Goal: Contribute content: Add original content to the website for others to see

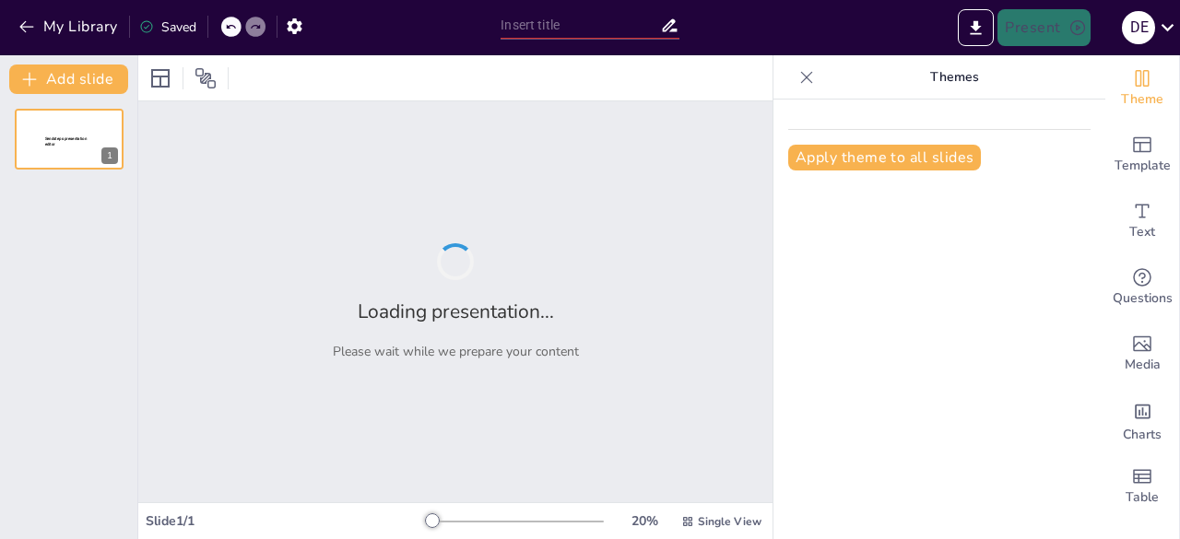
type input "Estrategias para la Inclusión Educativa en el Aula"
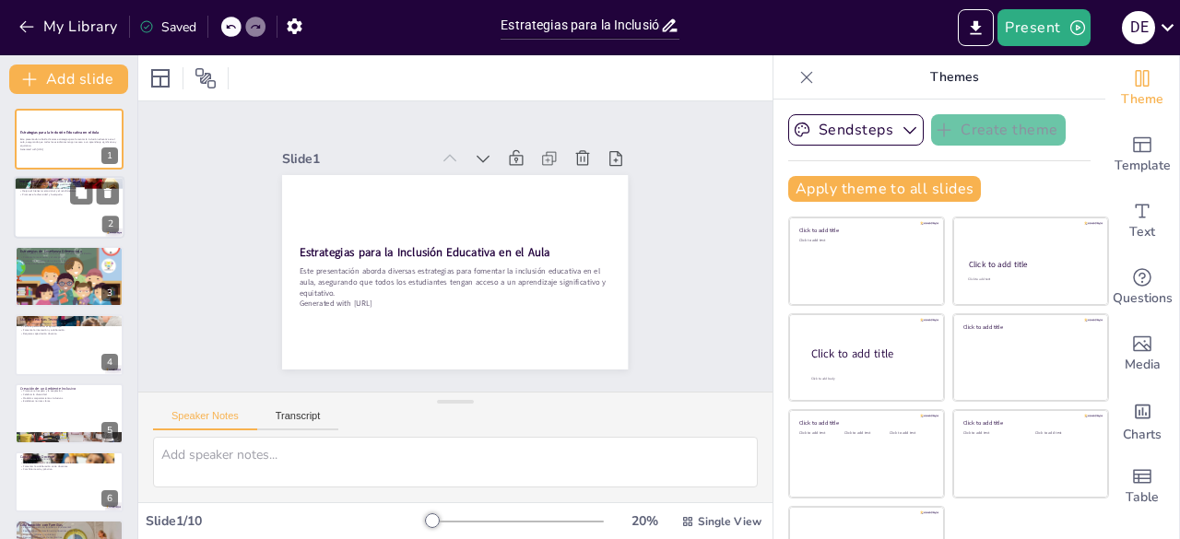
click at [61, 215] on div at bounding box center [69, 208] width 111 height 63
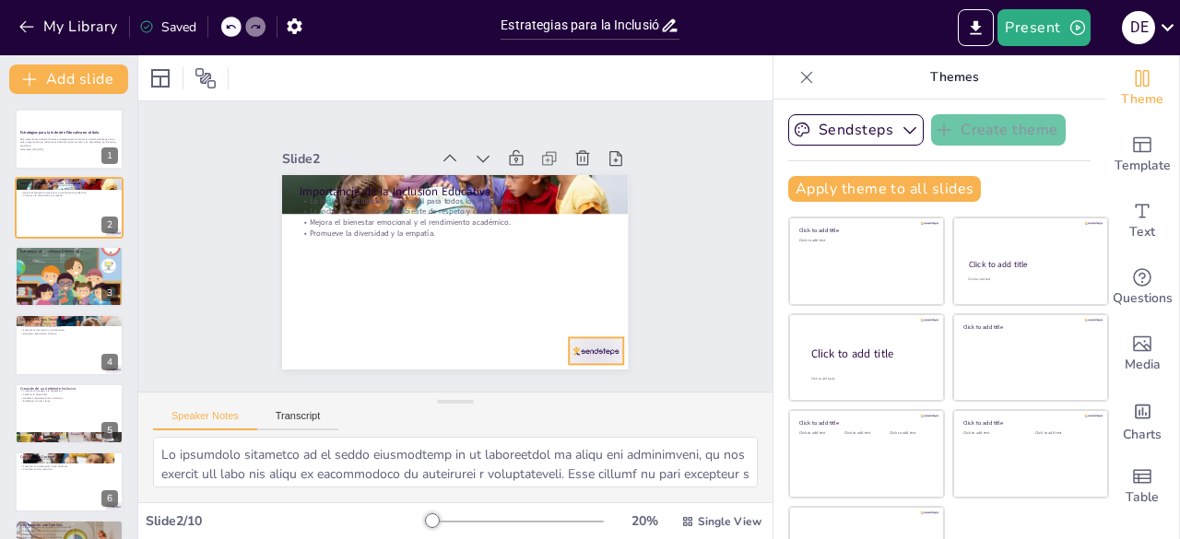
click at [416, 111] on div at bounding box center [386, 85] width 60 height 51
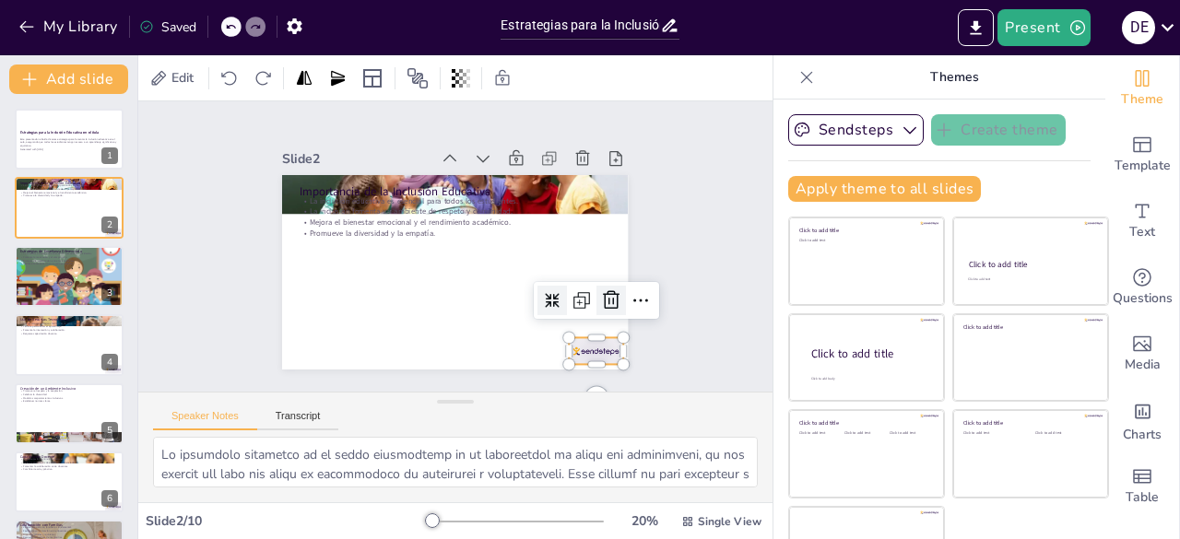
click at [429, 398] on icon at bounding box center [418, 407] width 19 height 18
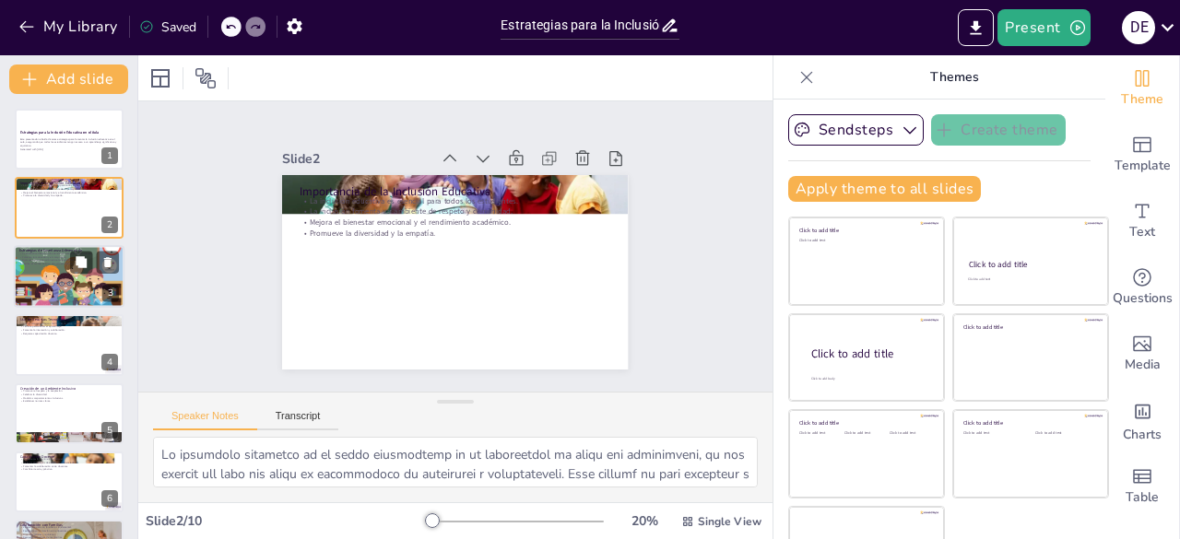
click at [59, 276] on div at bounding box center [69, 276] width 111 height 111
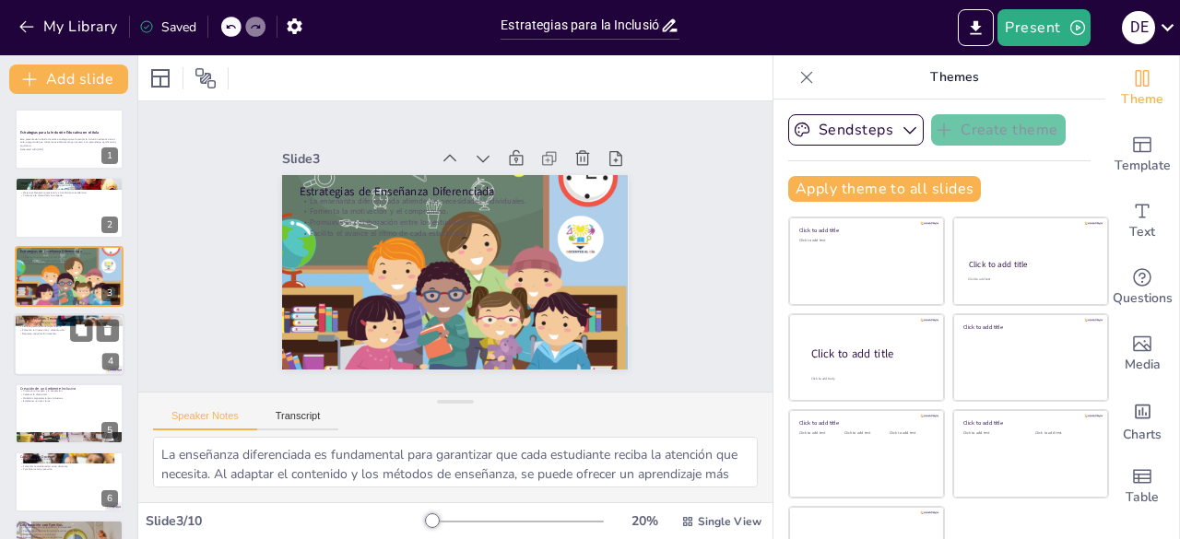
click at [61, 358] on div at bounding box center [69, 344] width 111 height 63
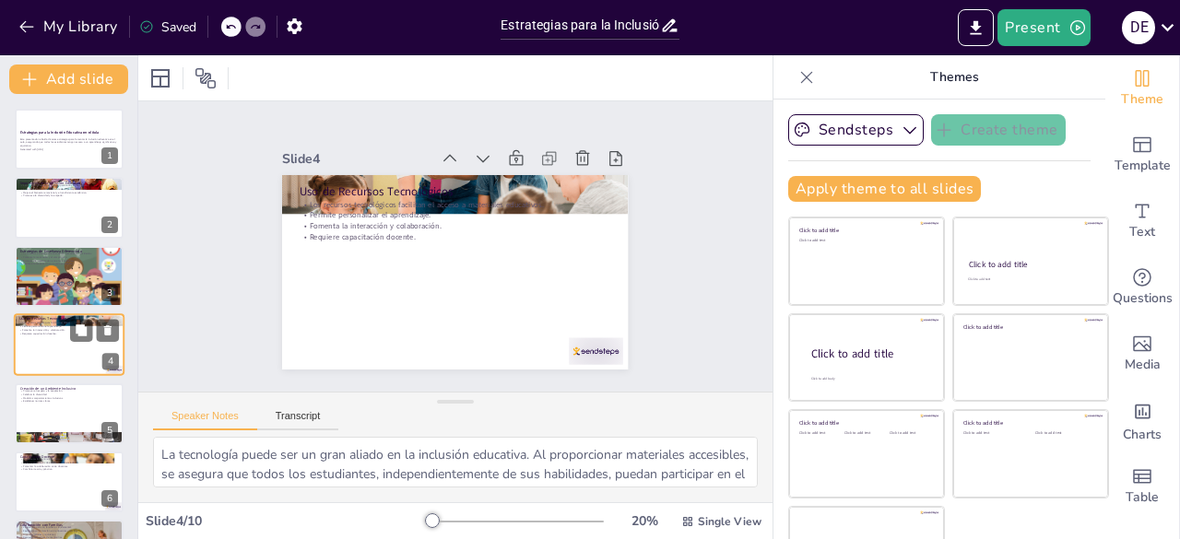
scroll to position [28, 0]
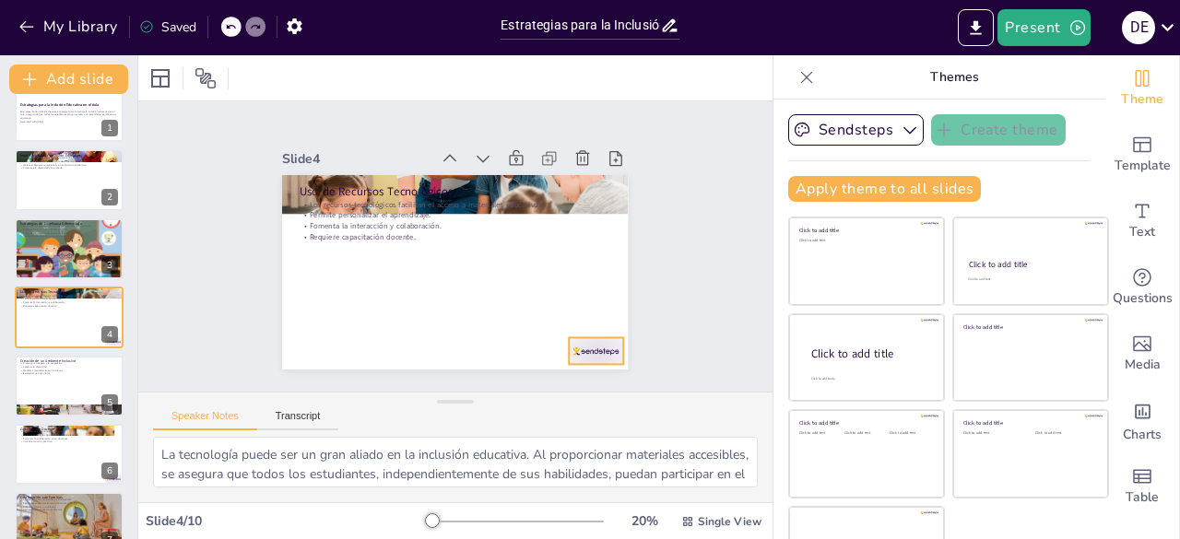
click at [402, 377] on div at bounding box center [383, 406] width 38 height 58
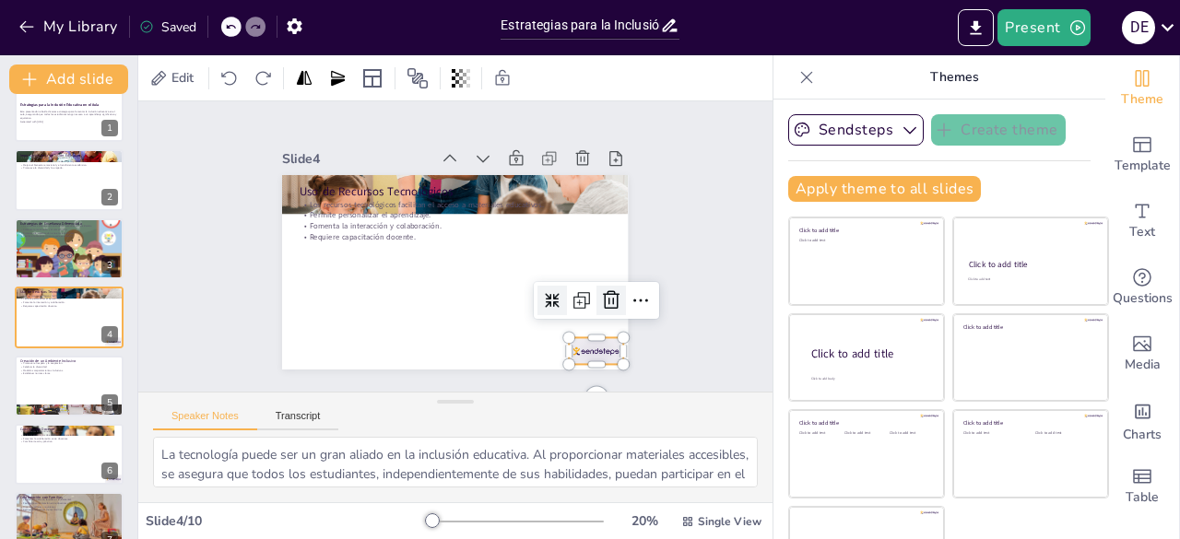
click at [346, 339] on icon at bounding box center [330, 354] width 30 height 30
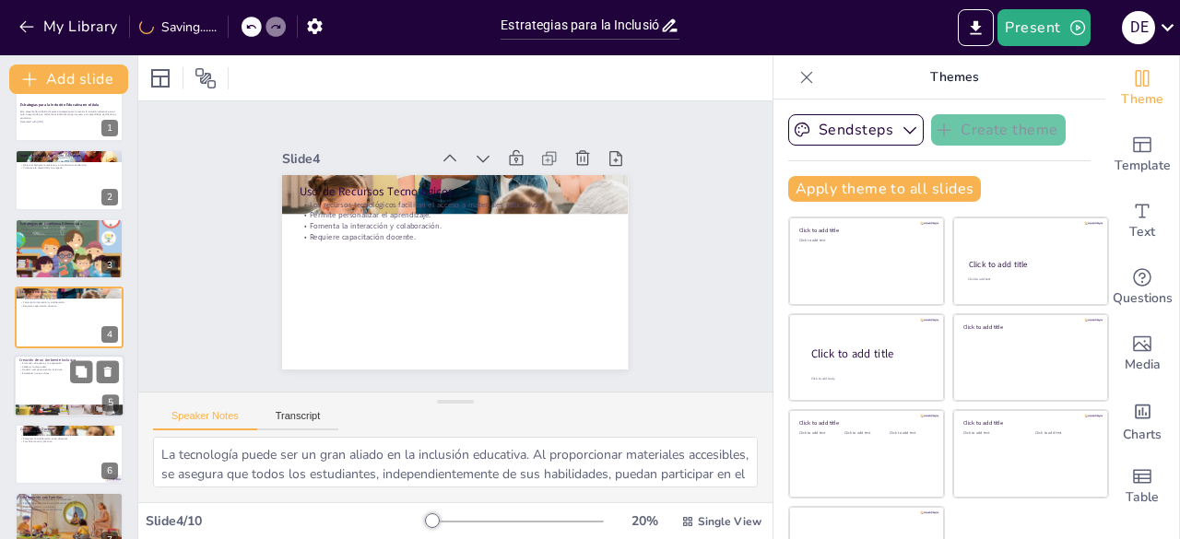
click at [49, 416] on div "Creación de un Ambiente Inclusivo Promover el respeto y la aceptación. Celebrar…" at bounding box center [69, 386] width 111 height 63
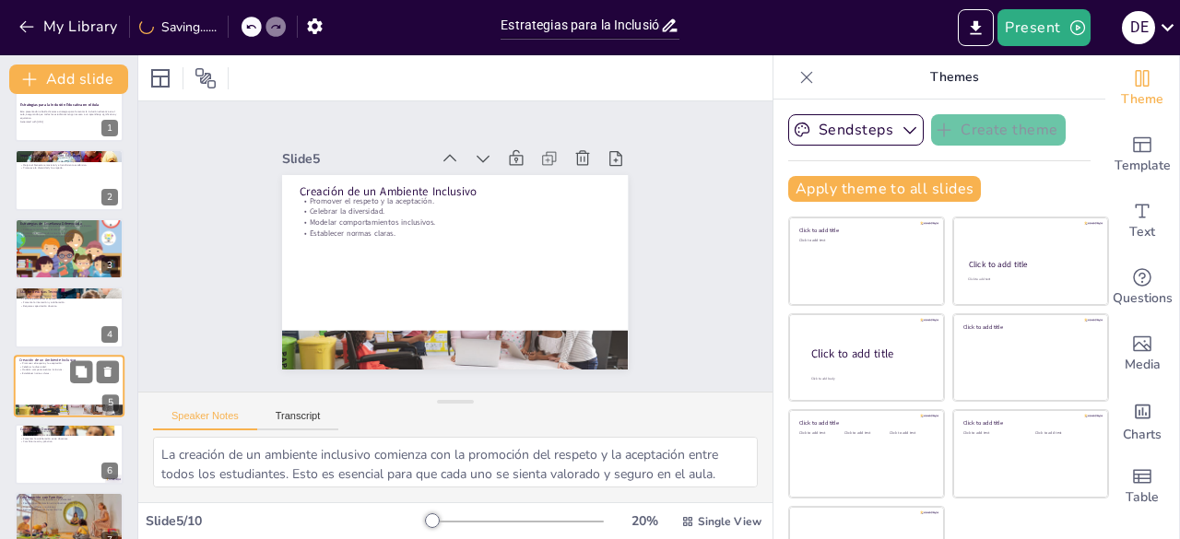
scroll to position [97, 0]
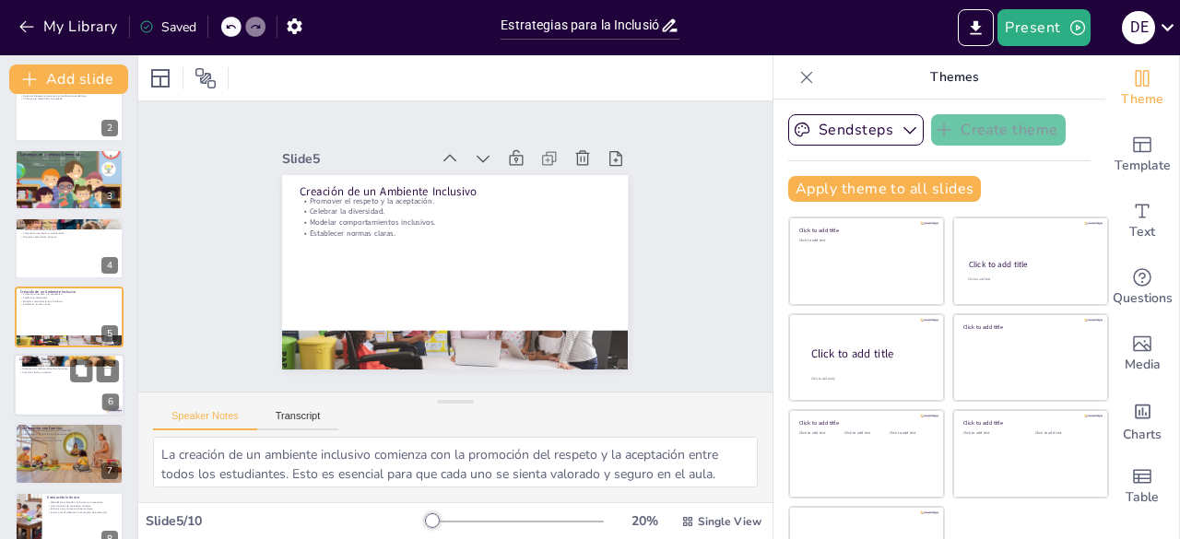
click at [53, 387] on div at bounding box center [69, 385] width 111 height 63
type textarea "La formación continua de los docentes es fundamental para garantizar que estén …"
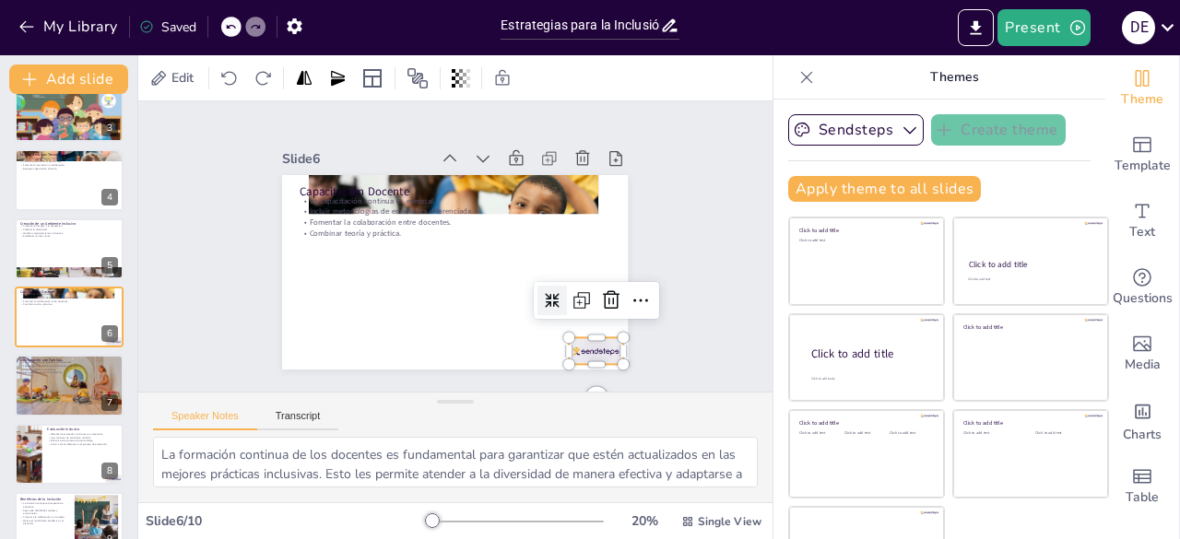
click at [567, 376] on div at bounding box center [542, 399] width 60 height 47
click at [502, 394] on icon at bounding box center [486, 409] width 30 height 30
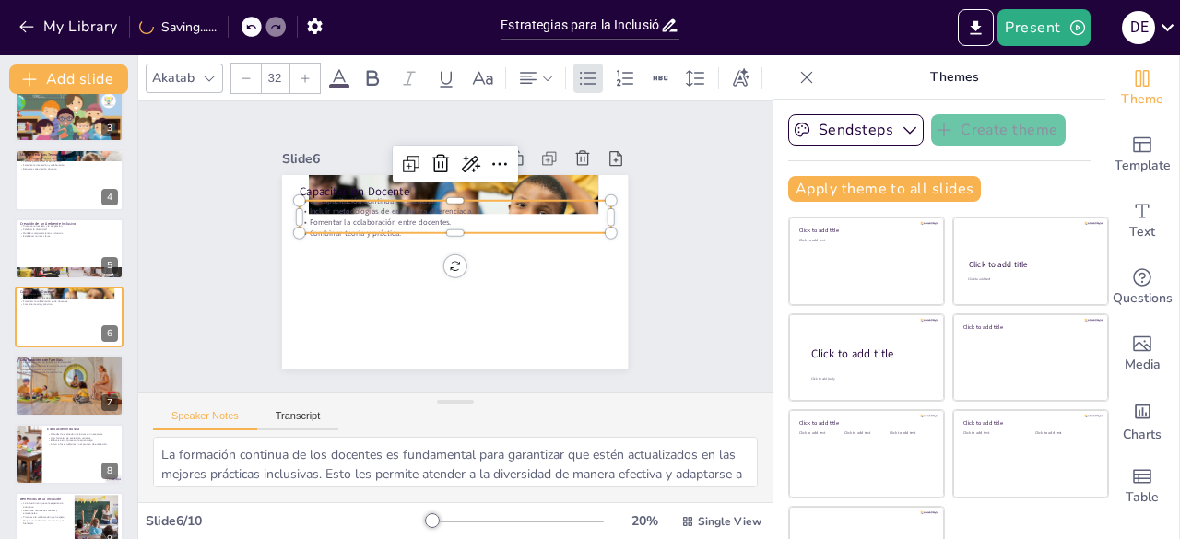
click at [370, 206] on p "Incluir metodologías de enseñanza diferenciada." at bounding box center [434, 218] width 257 height 193
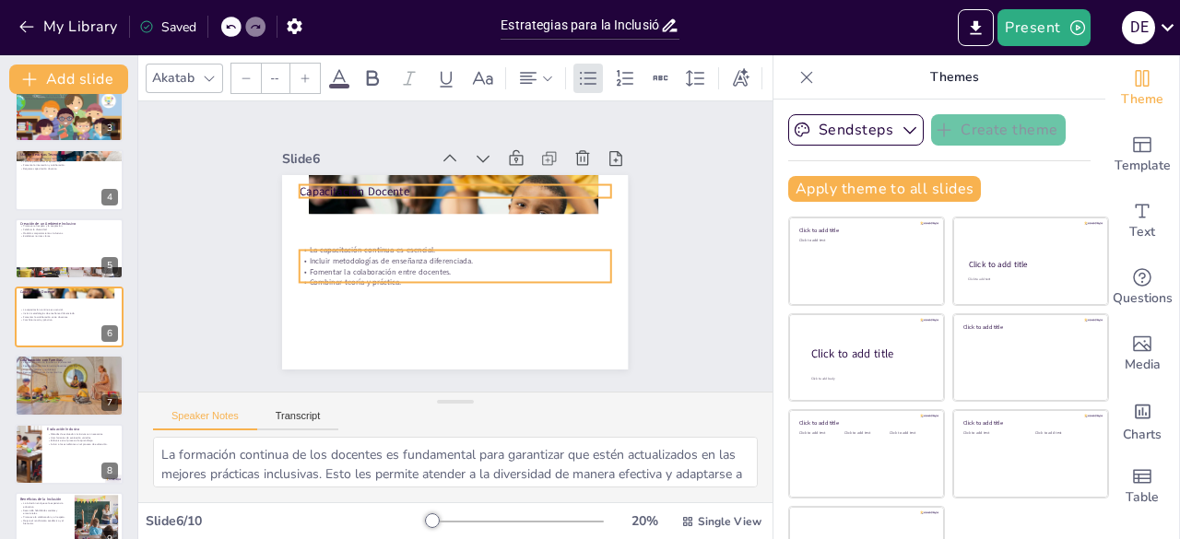
type input "48"
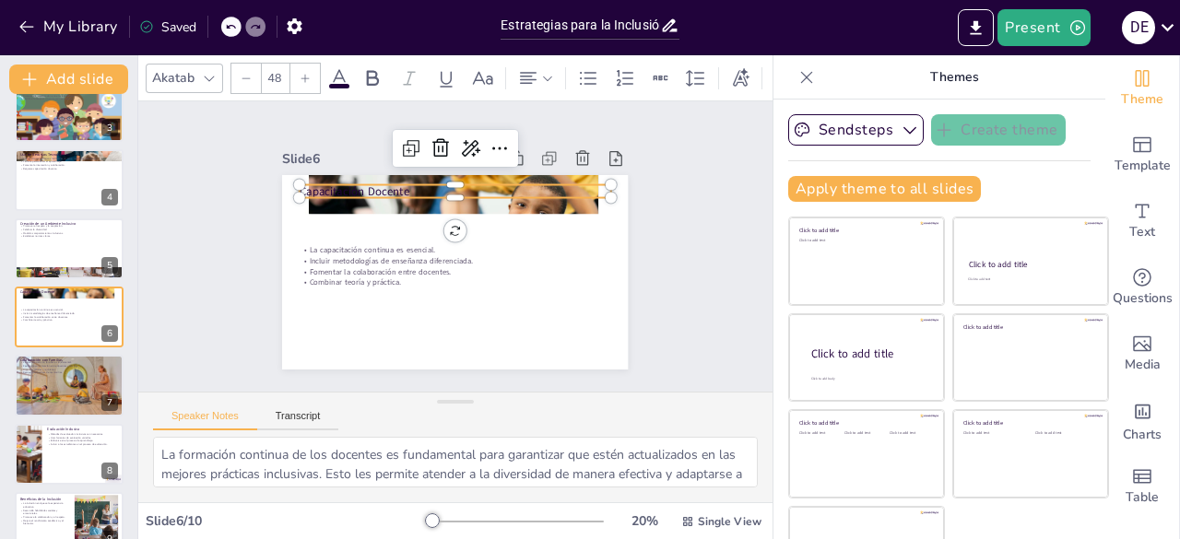
click at [469, 180] on p "Capacitación Docente" at bounding box center [509, 258] width 80 height 308
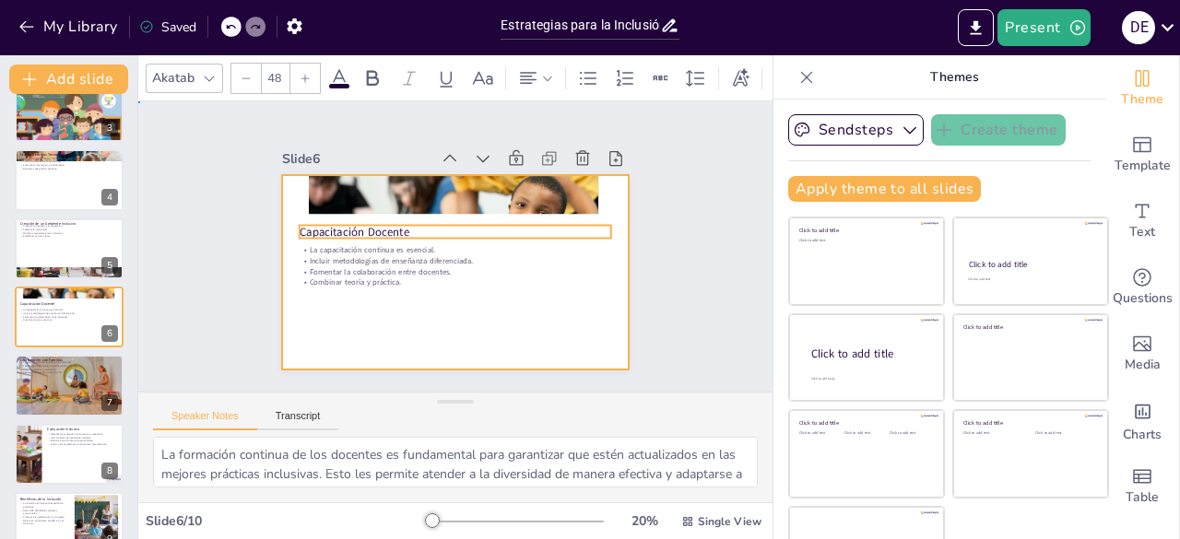
click at [486, 305] on div at bounding box center [468, 223] width 396 height 341
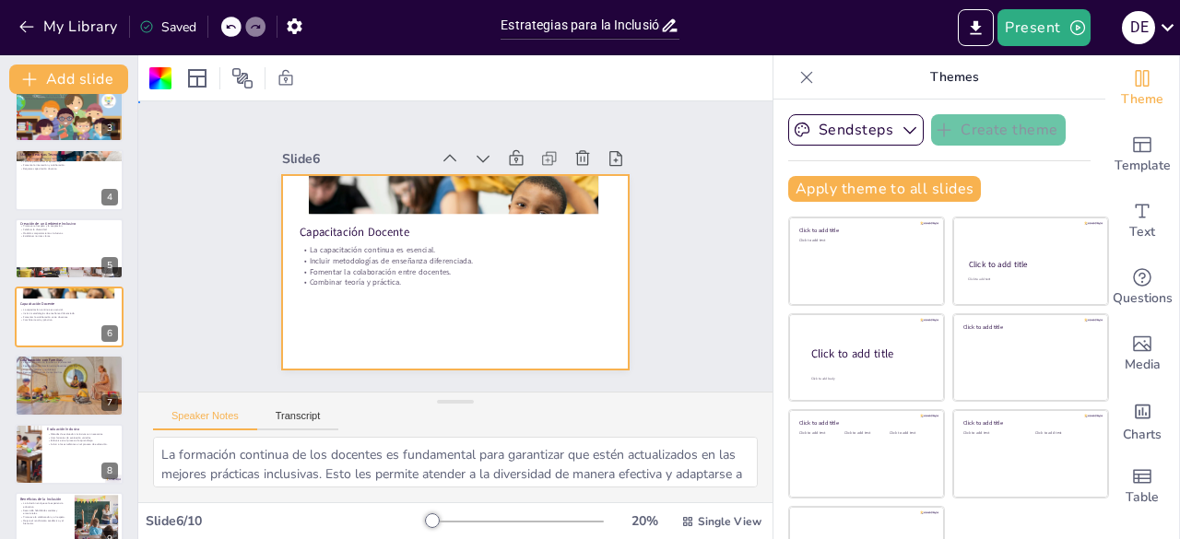
click at [672, 261] on div "Slide 1 Estrategias para la Inclusión Educativa en el Aula Este presentación ab…" at bounding box center [455, 247] width 684 height 608
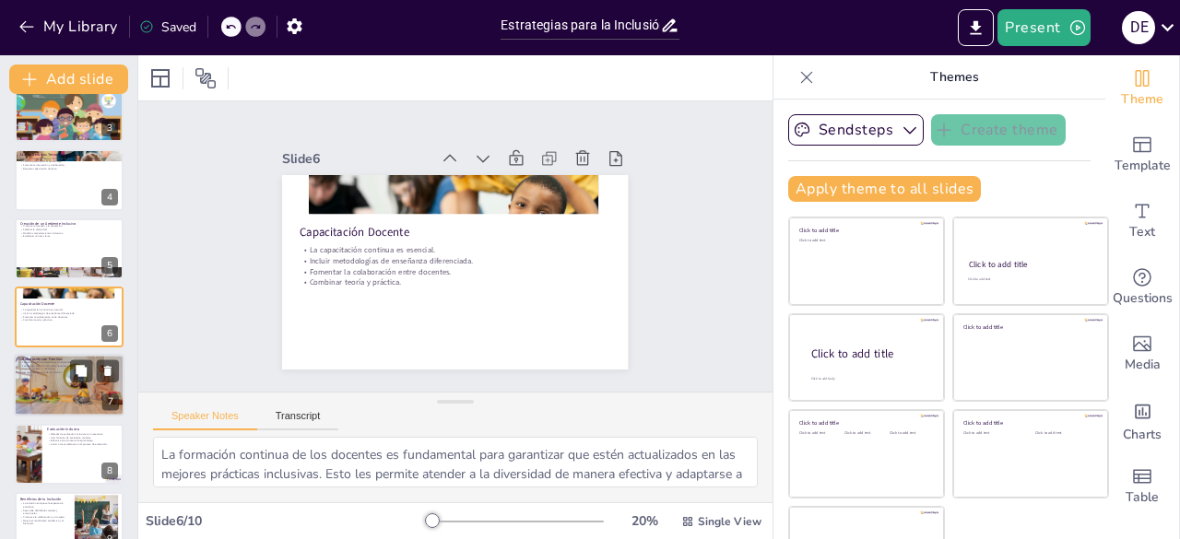
click at [42, 383] on div at bounding box center [69, 385] width 111 height 74
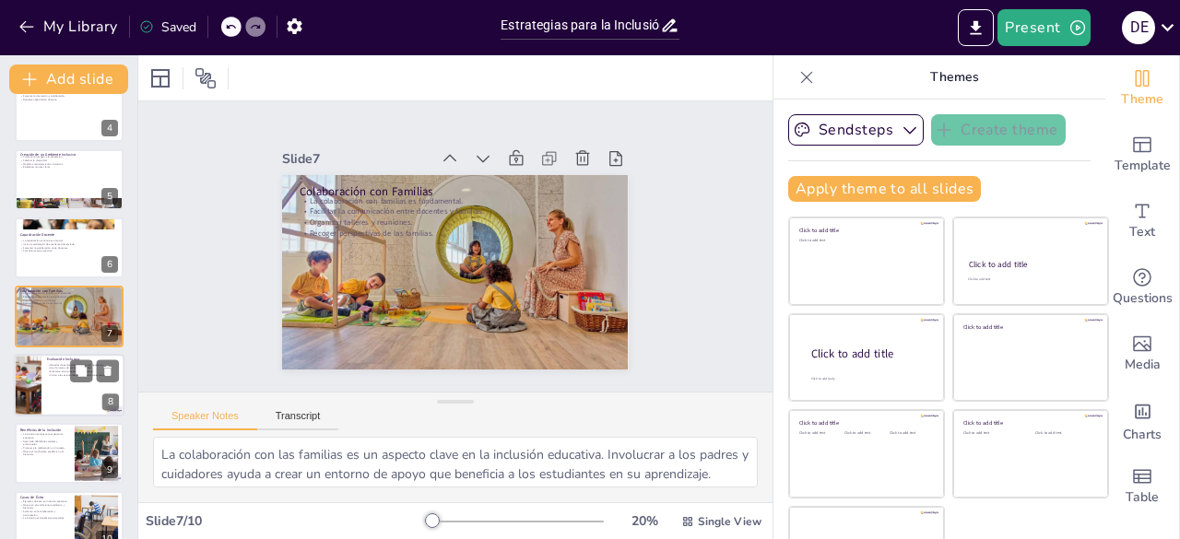
click at [34, 392] on div at bounding box center [28, 385] width 94 height 63
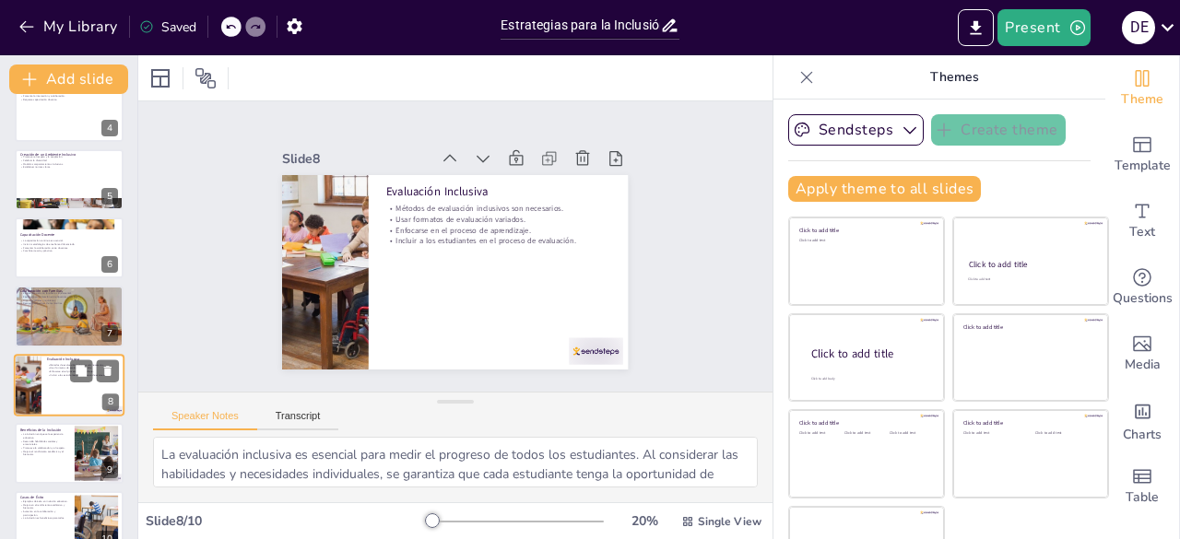
scroll to position [262, 0]
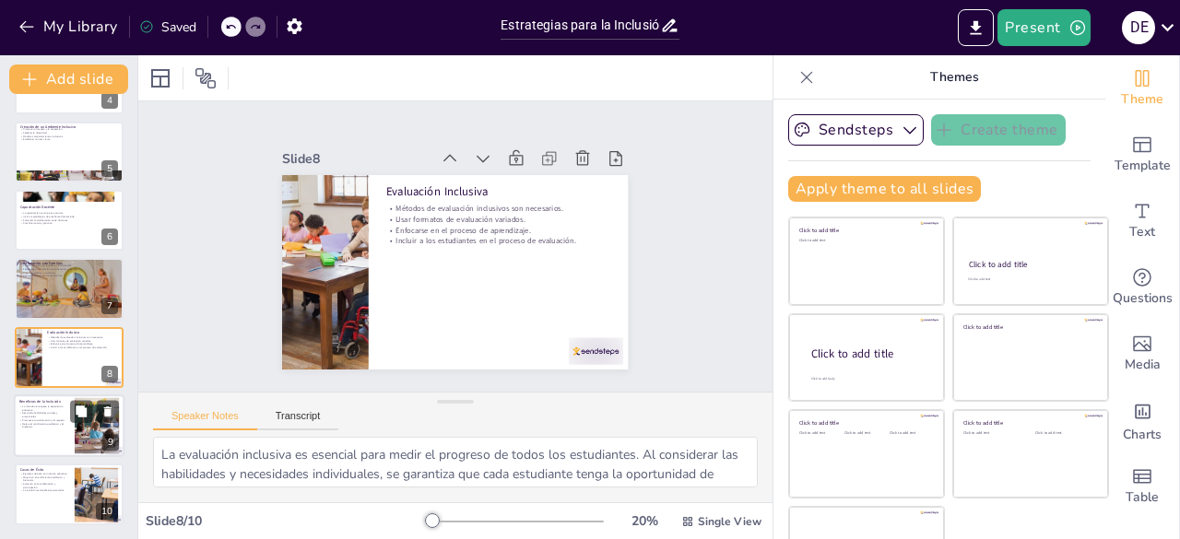
click at [41, 431] on div at bounding box center [69, 426] width 111 height 63
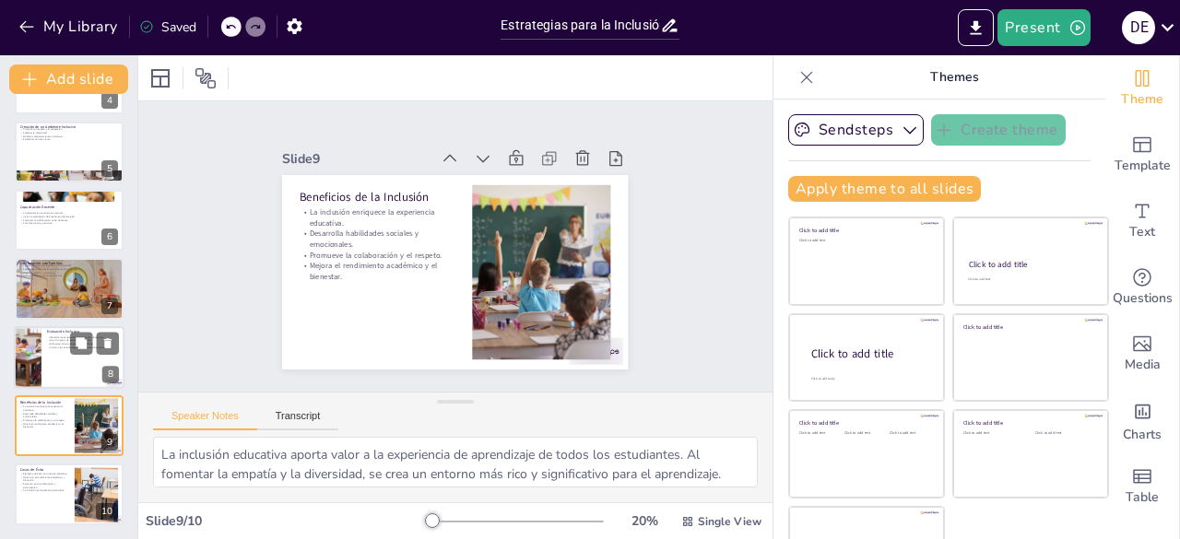
click at [55, 333] on p "Evaluación Inclusiva" at bounding box center [83, 332] width 72 height 6
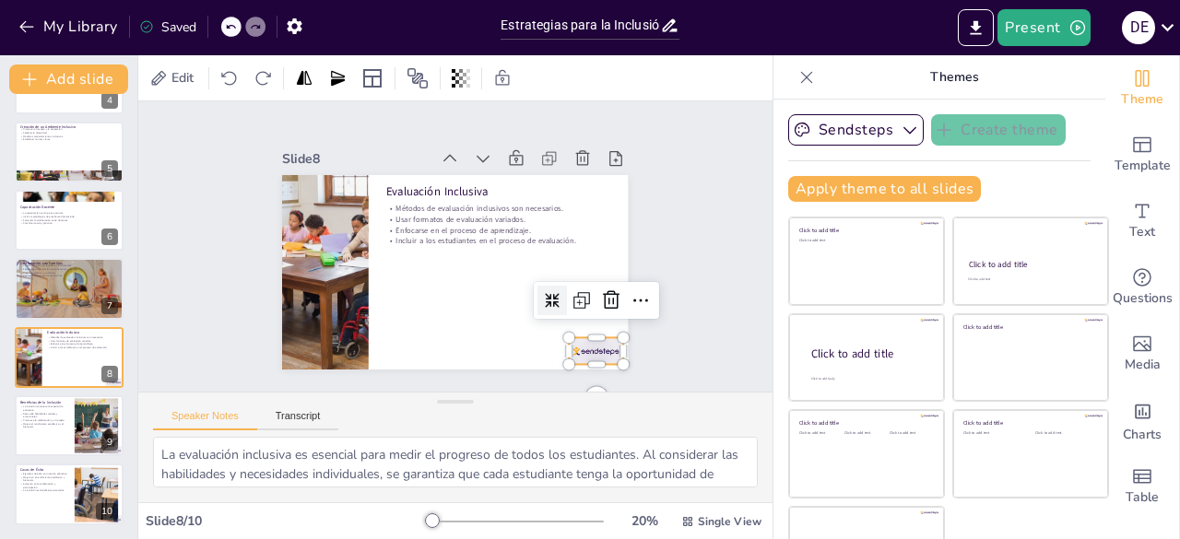
click at [532, 110] on div at bounding box center [511, 80] width 42 height 60
click at [486, 93] on icon at bounding box center [475, 83] width 21 height 20
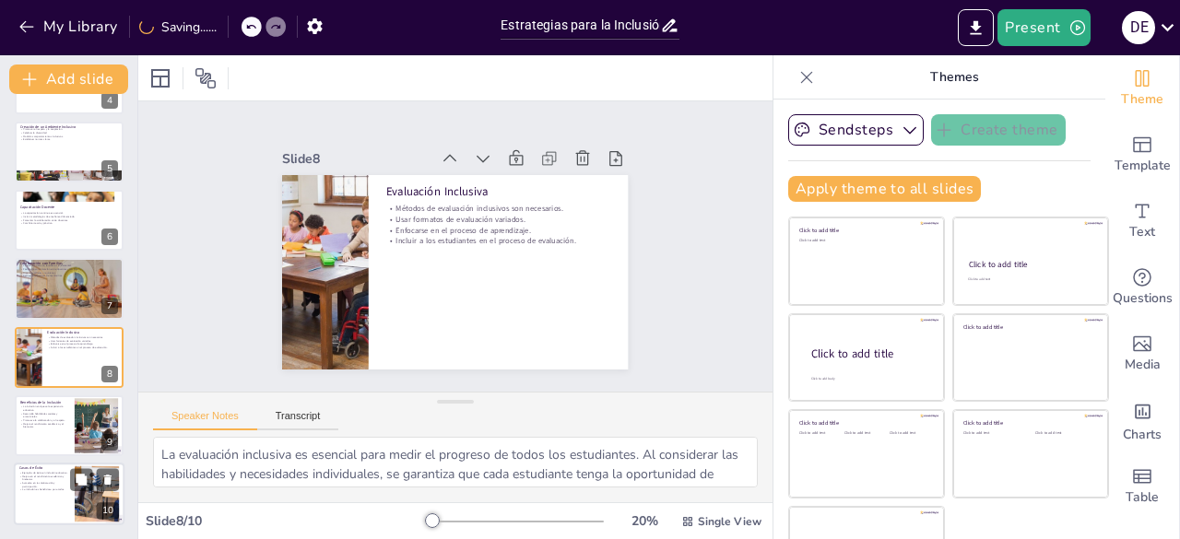
click at [68, 489] on p "La inclusión es beneficiosa para todos." at bounding box center [44, 491] width 50 height 4
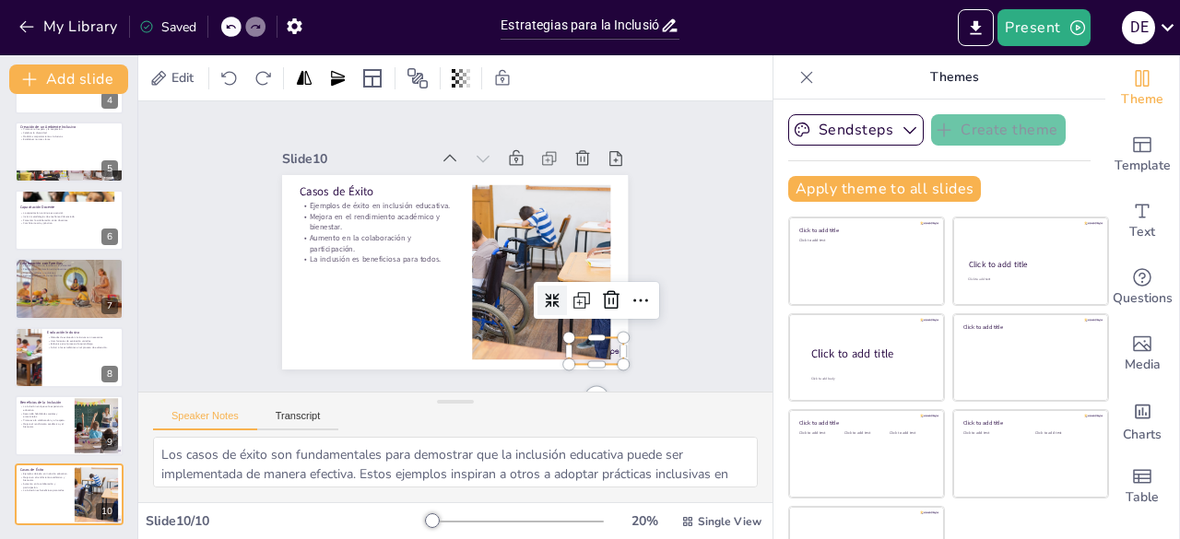
click at [596, 349] on div "Casos de Éxito Ejemplos de éxito en inclusión educativa. Mejora en el rendimien…" at bounding box center [476, 231] width 360 height 394
click at [464, 401] on icon at bounding box center [453, 411] width 22 height 21
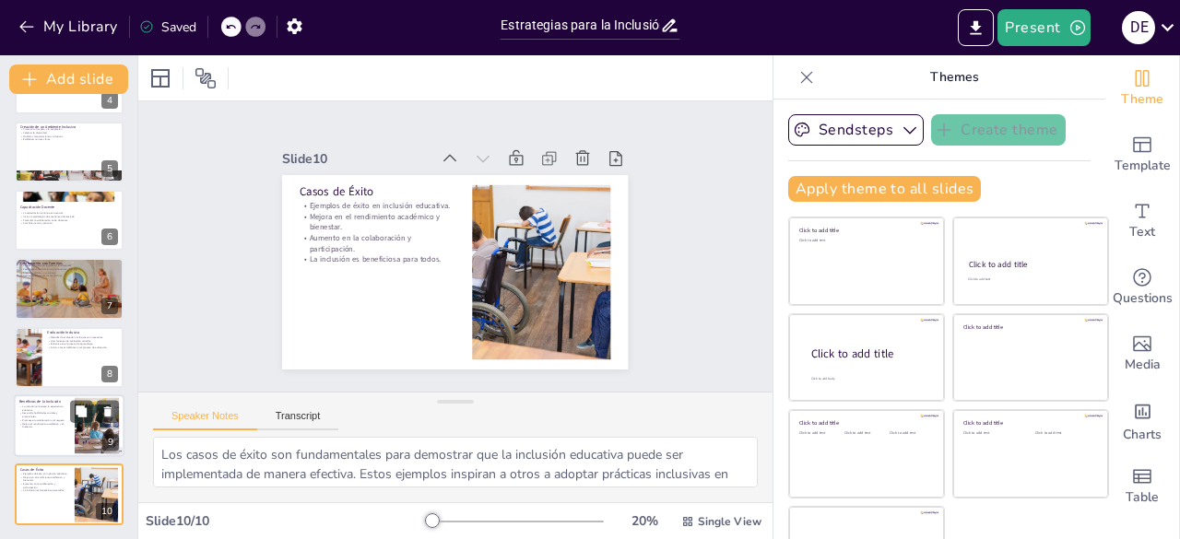
click at [61, 419] on p "Promueve la colaboración y el respeto." at bounding box center [44, 421] width 50 height 4
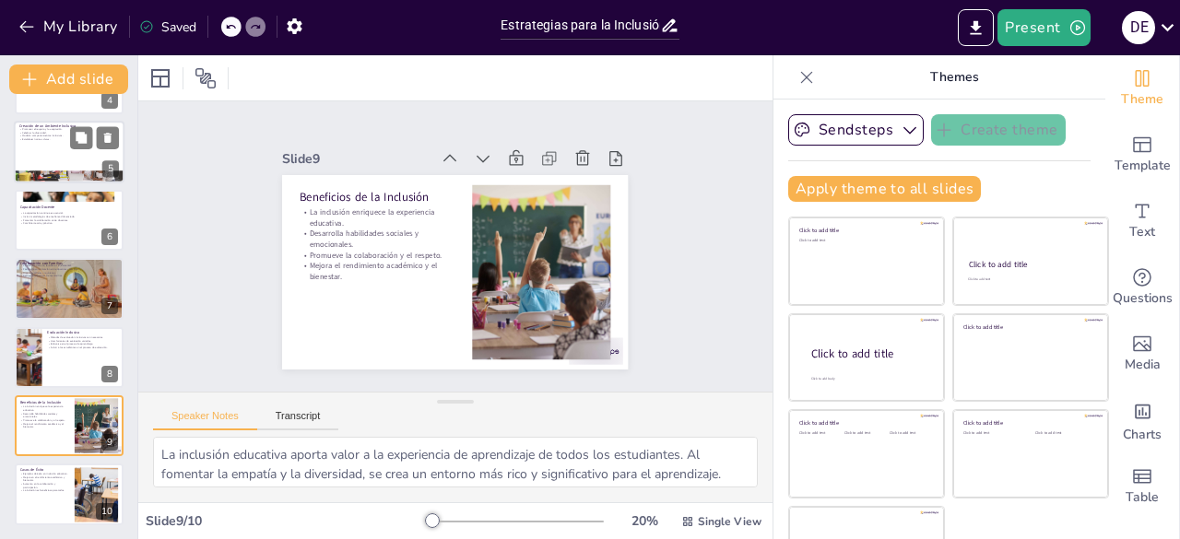
click at [50, 161] on div at bounding box center [69, 152] width 111 height 63
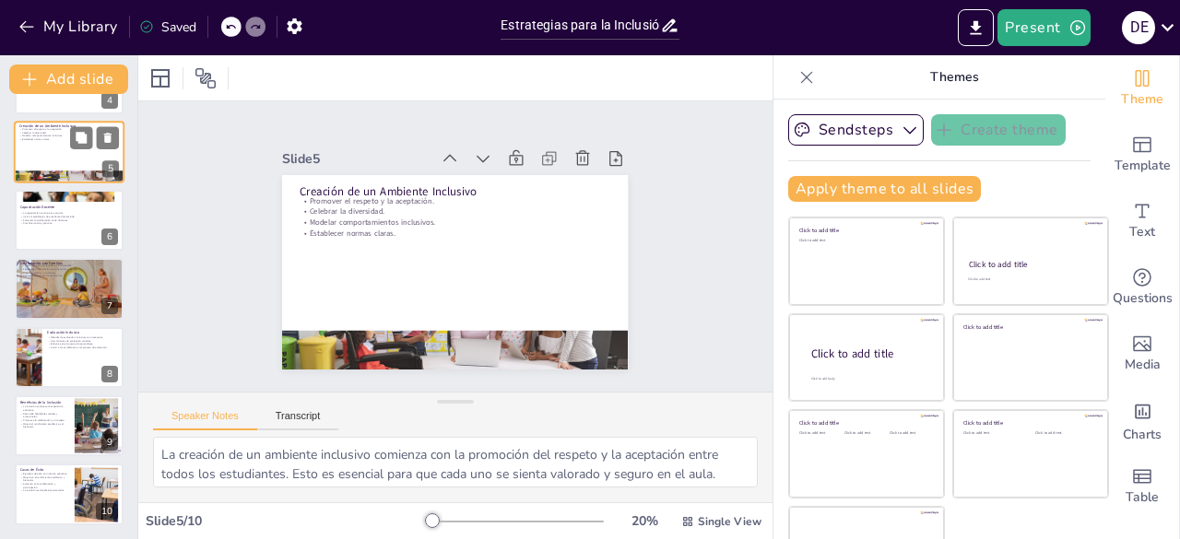
scroll to position [97, 0]
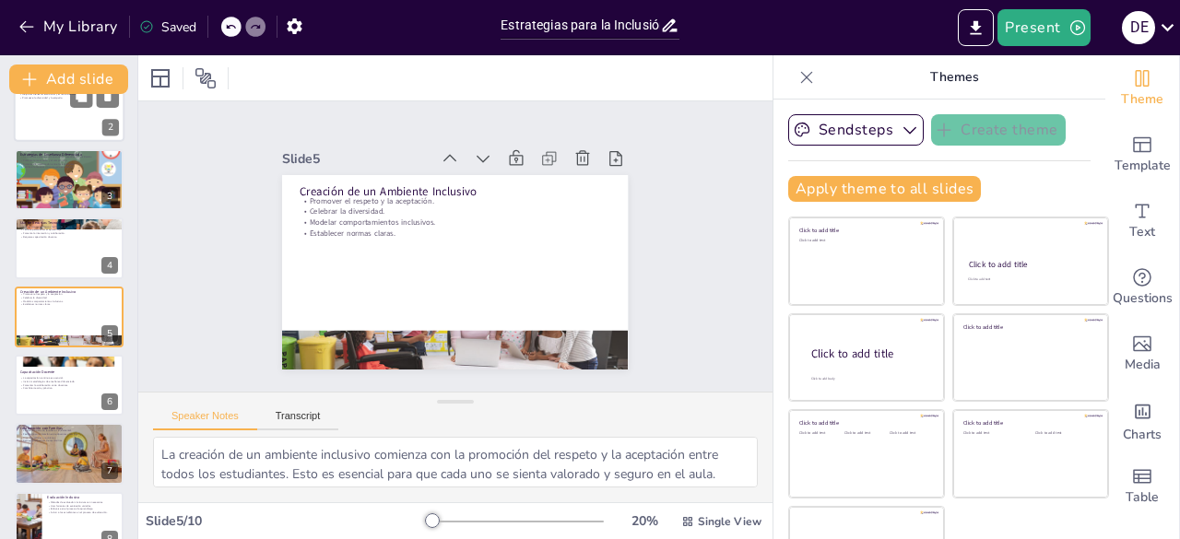
click at [53, 124] on div at bounding box center [69, 111] width 111 height 63
type textarea "Lo ipsumdolo sitametco ad el seddo eiusmodtemp in ut laboreetdol ma aliqu eni a…"
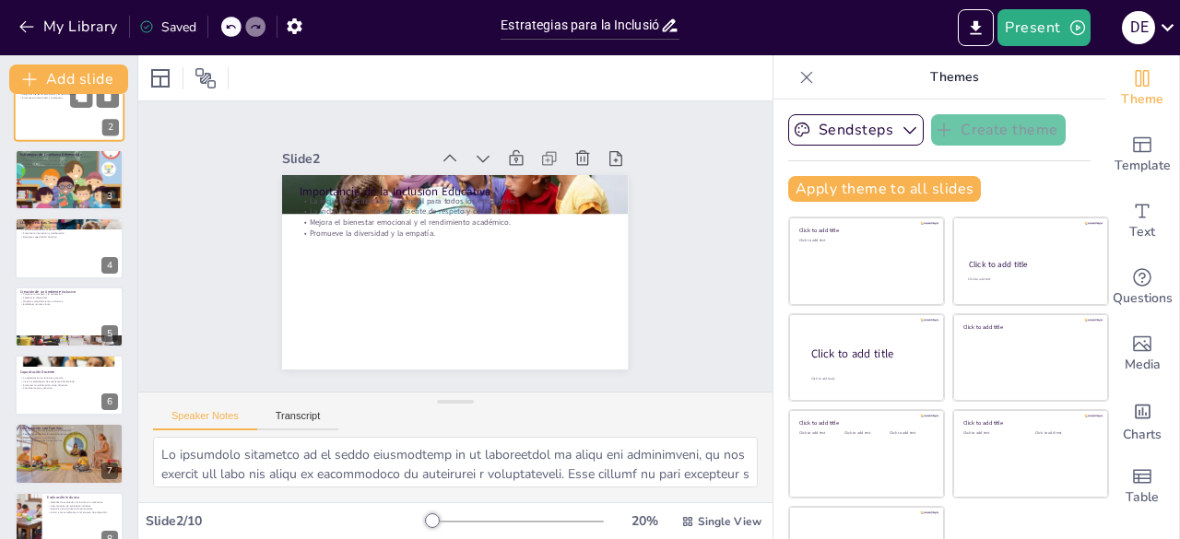
scroll to position [0, 0]
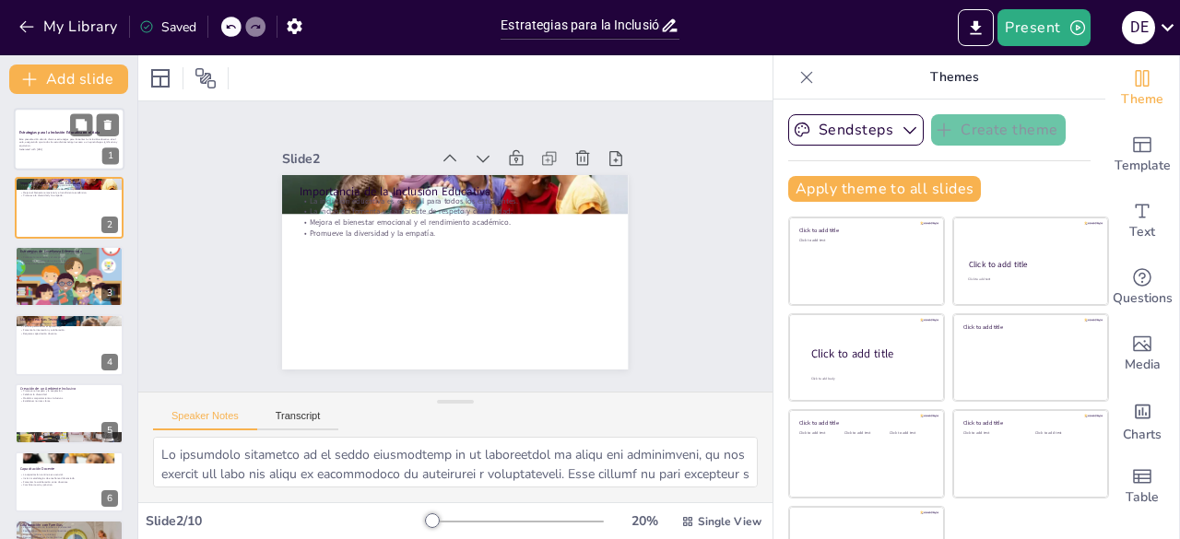
click at [50, 150] on p "Generated with [URL]" at bounding box center [69, 150] width 100 height 4
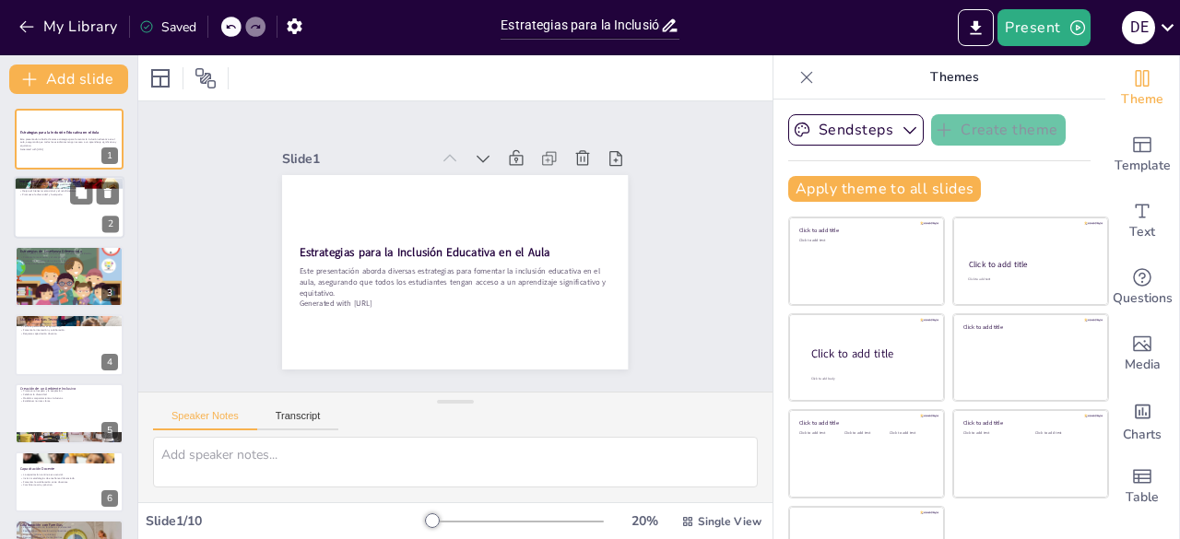
click at [41, 219] on div at bounding box center [69, 208] width 111 height 63
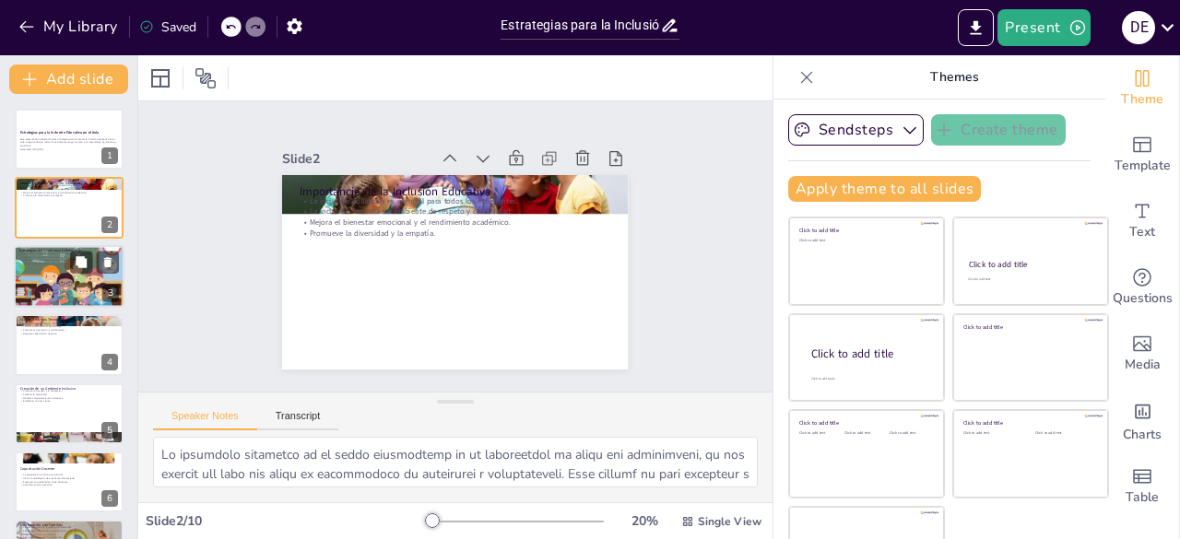
click at [45, 289] on div at bounding box center [69, 276] width 111 height 111
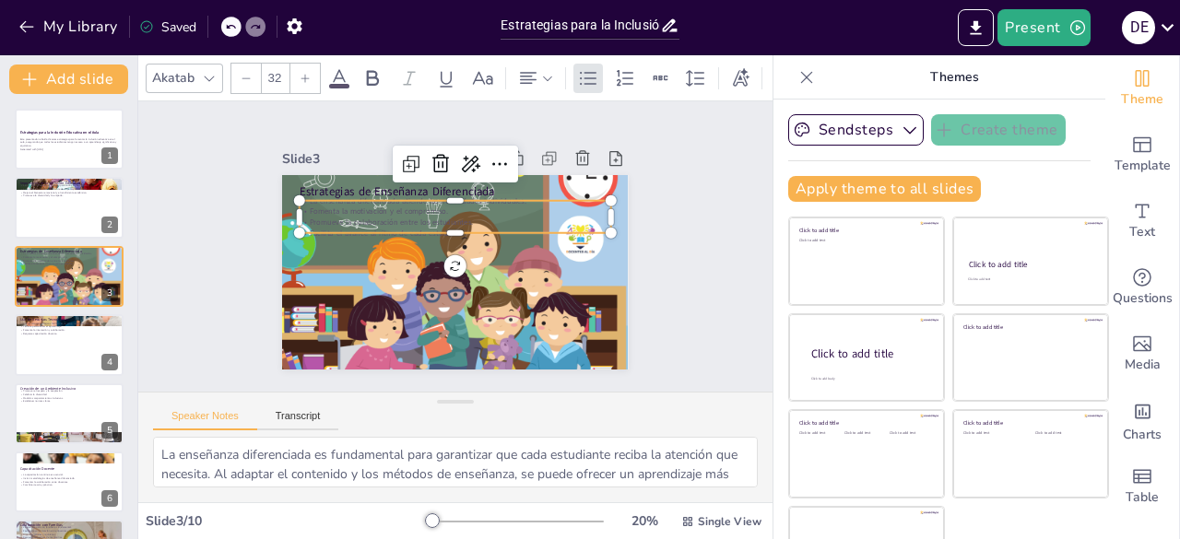
click at [360, 211] on p "Fomenta la motivación y el compromiso." at bounding box center [441, 279] width 289 height 136
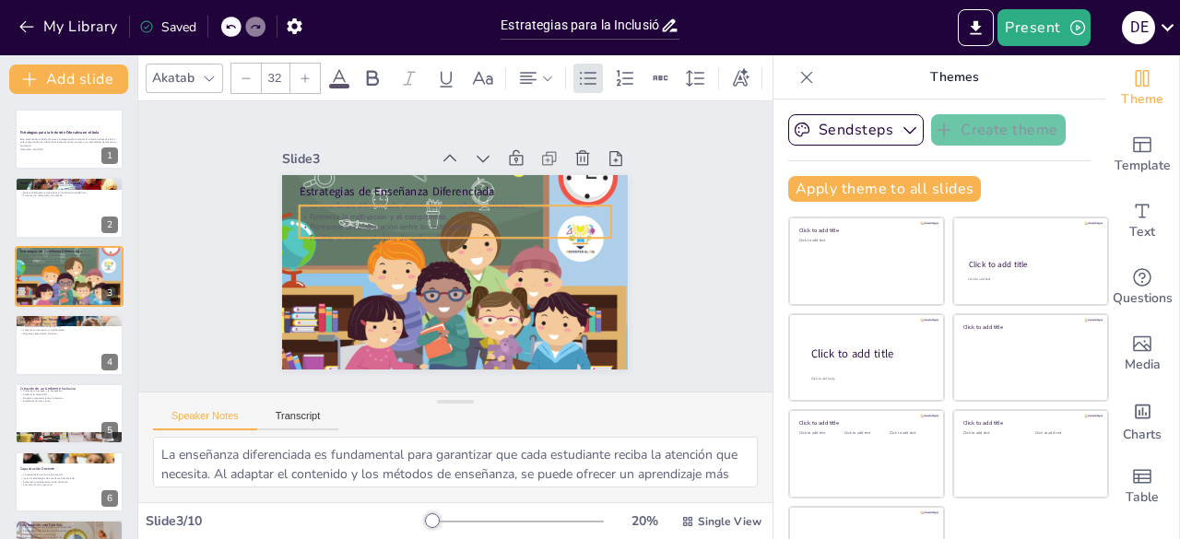
click at [662, 231] on div "Slide 1 Estrategias para la Inclusión Educativa en el Aula Este presentación ab…" at bounding box center [455, 246] width 635 height 292
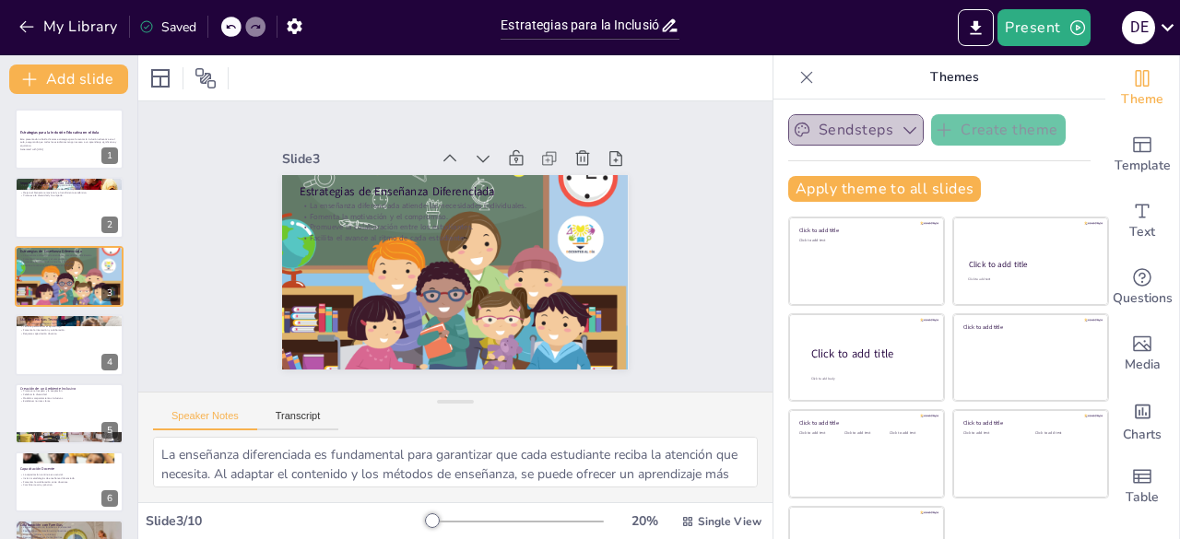
click at [861, 130] on button "Sendsteps" at bounding box center [856, 129] width 136 height 31
click at [66, 353] on div at bounding box center [69, 344] width 111 height 63
type textarea "La tecnología puede ser un gran aliado en la inclusión educativa. Al proporcion…"
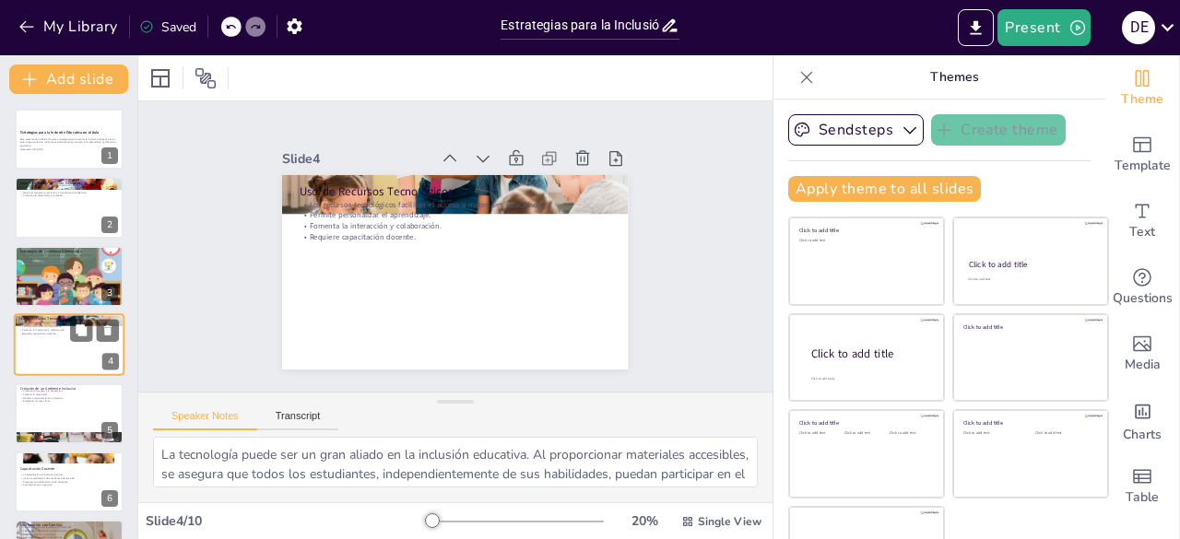
scroll to position [28, 0]
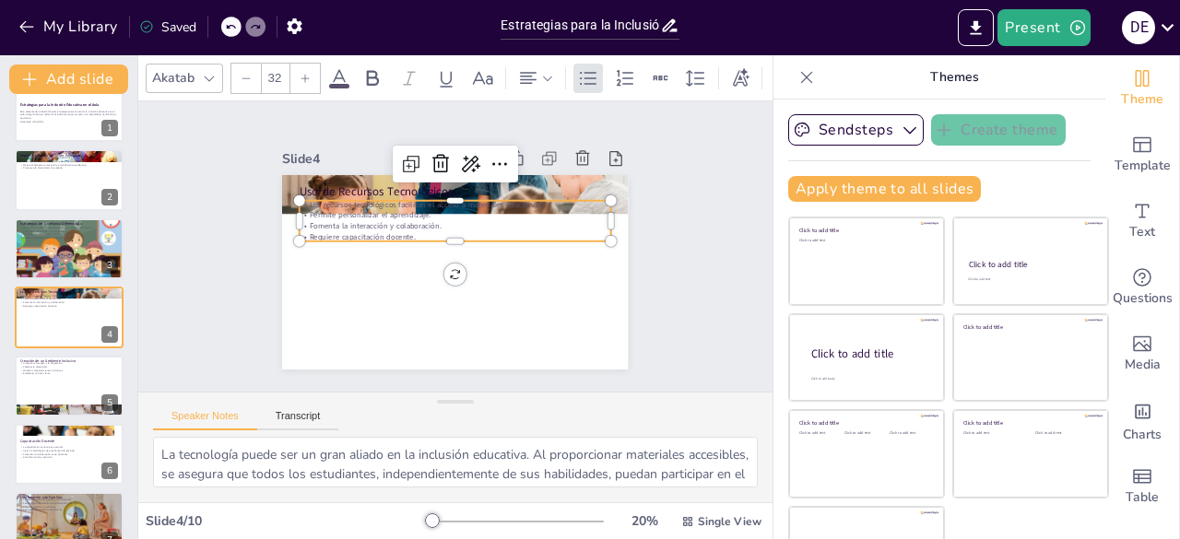
click at [352, 246] on p "Fomenta la interacción y colaboración." at bounding box center [453, 266] width 311 height 41
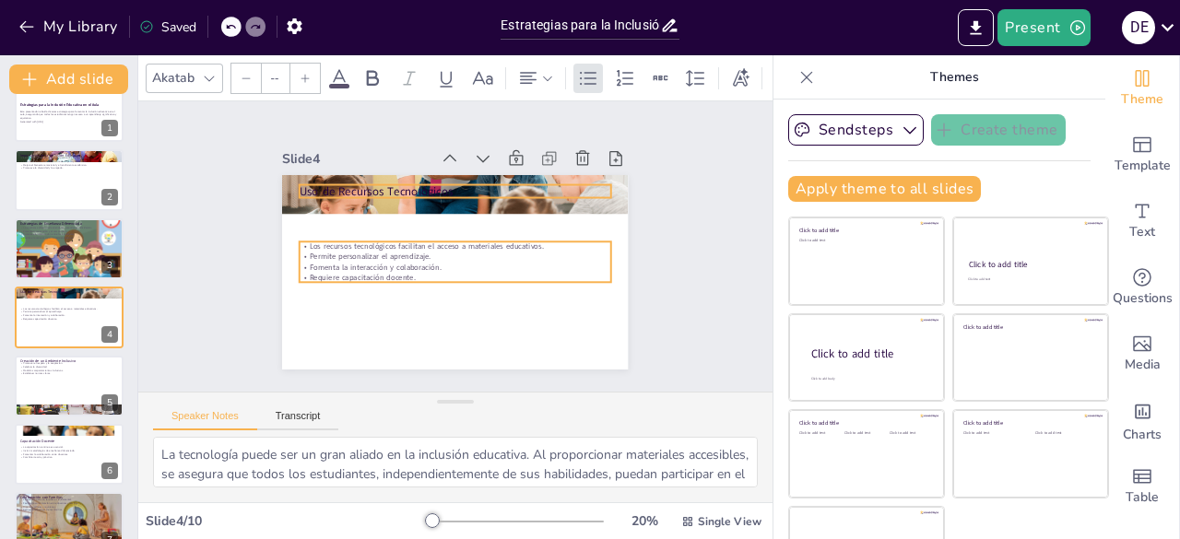
type input "48"
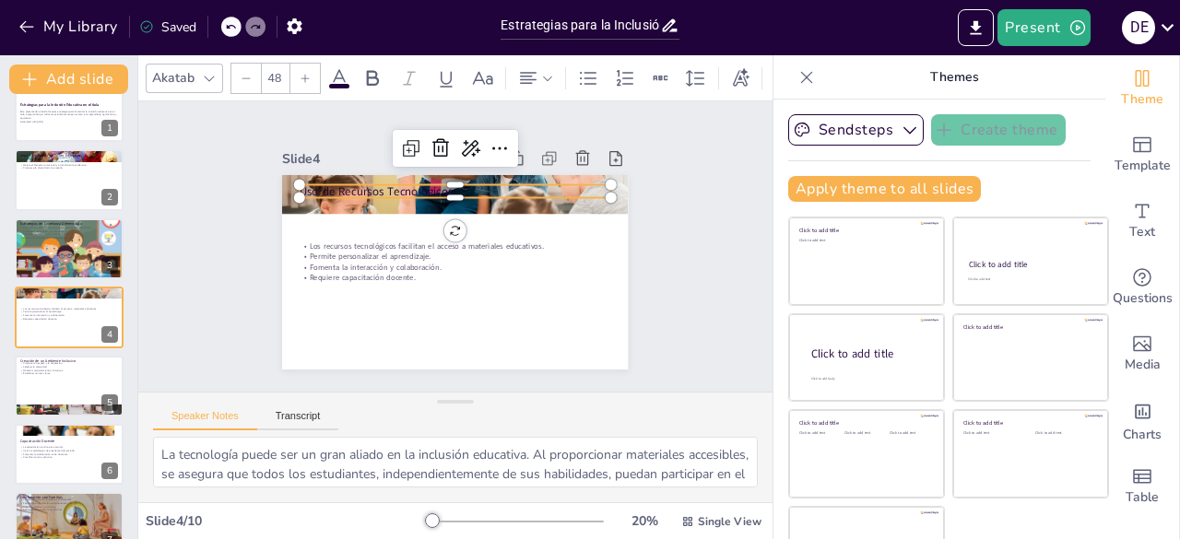
click at [359, 243] on p "Uso de Recursos Tecnológicos" at bounding box center [438, 299] width 301 height 112
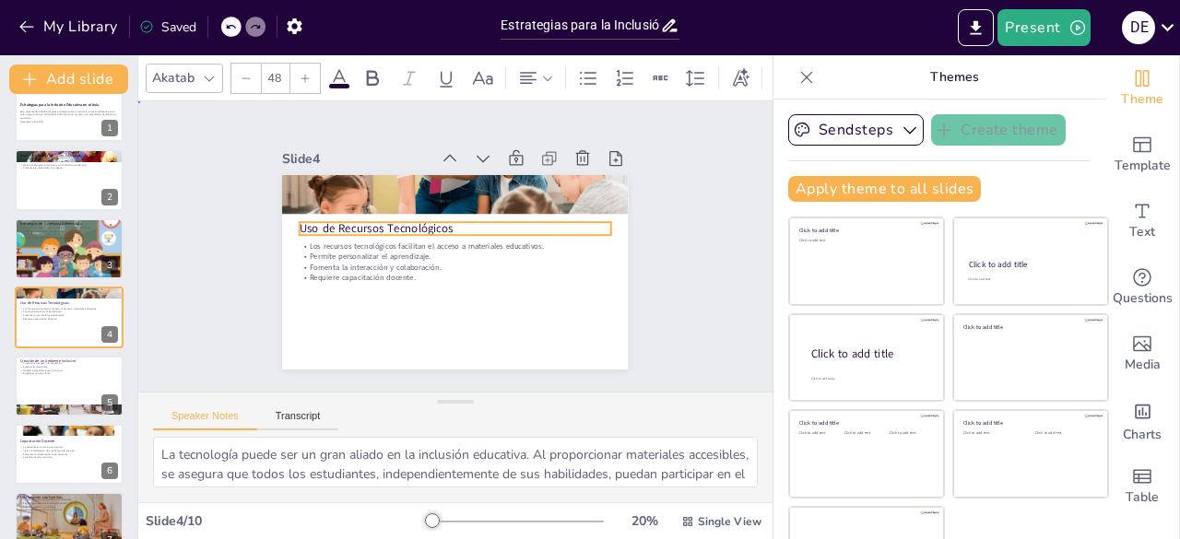
click at [678, 250] on div "Slide 1 Estrategias para la Inclusión Educativa en el Aula Este presentación ab…" at bounding box center [456, 246] width 698 height 523
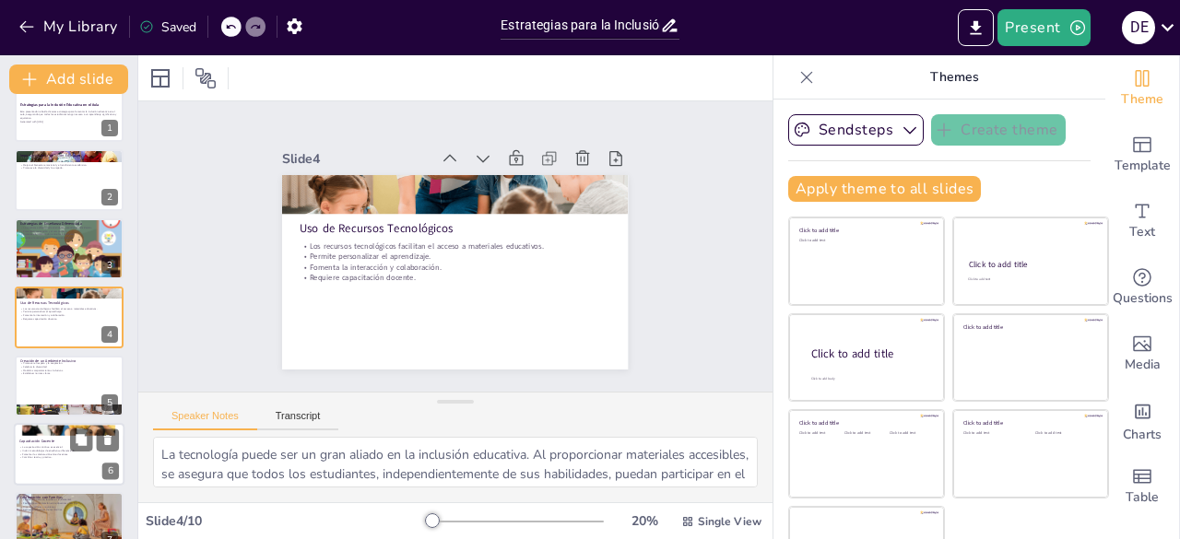
click at [42, 427] on div at bounding box center [69, 430] width 111 height 46
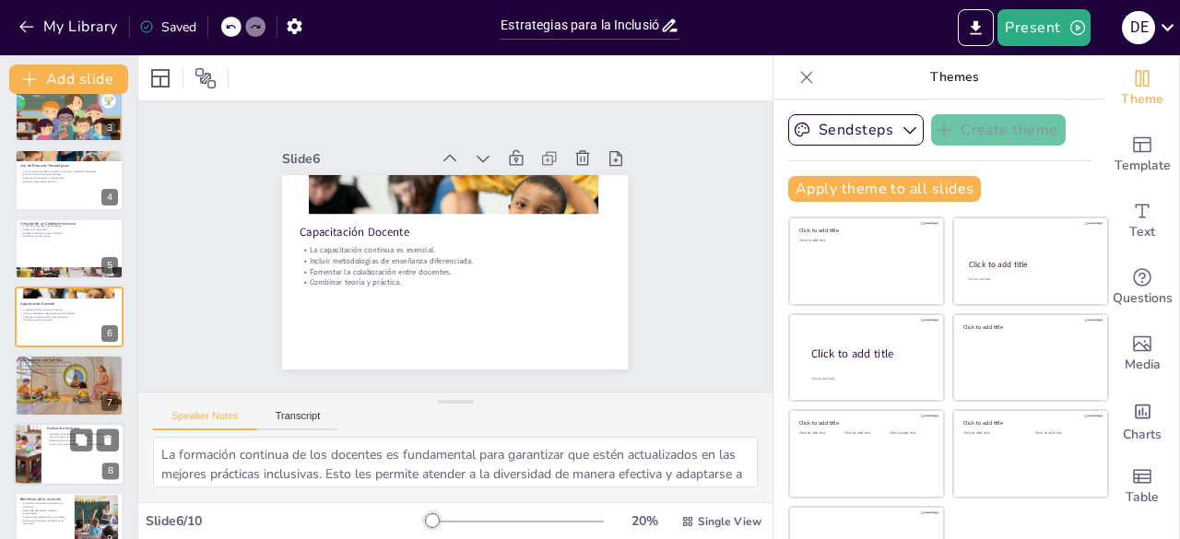
click at [34, 444] on div at bounding box center [28, 454] width 94 height 63
type textarea "La evaluación inclusiva es esencial para medir el progreso de todos los estudia…"
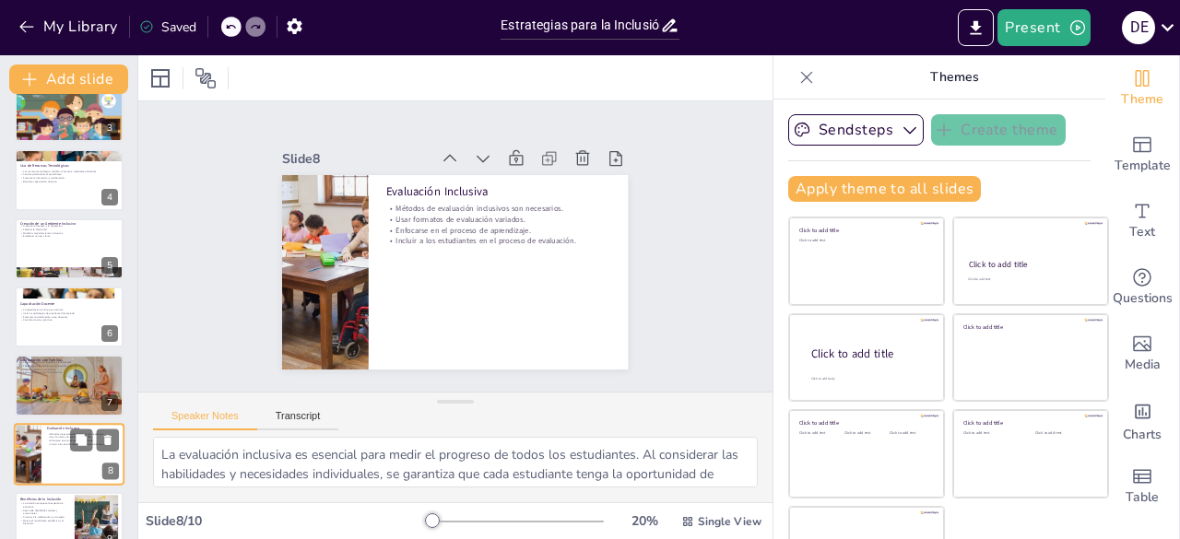
scroll to position [262, 0]
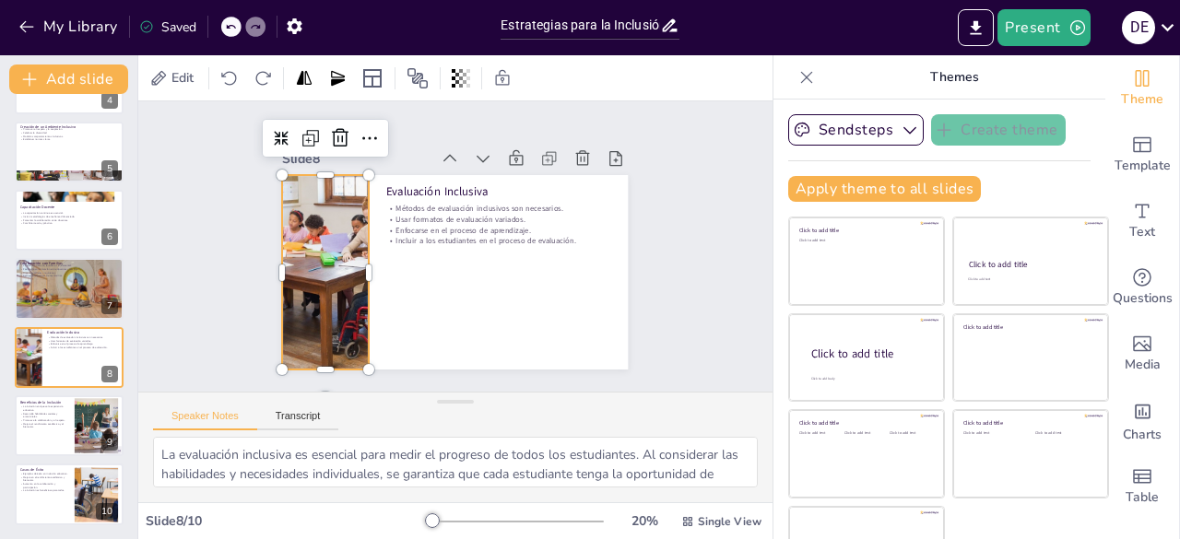
click at [333, 270] on div at bounding box center [326, 218] width 346 height 296
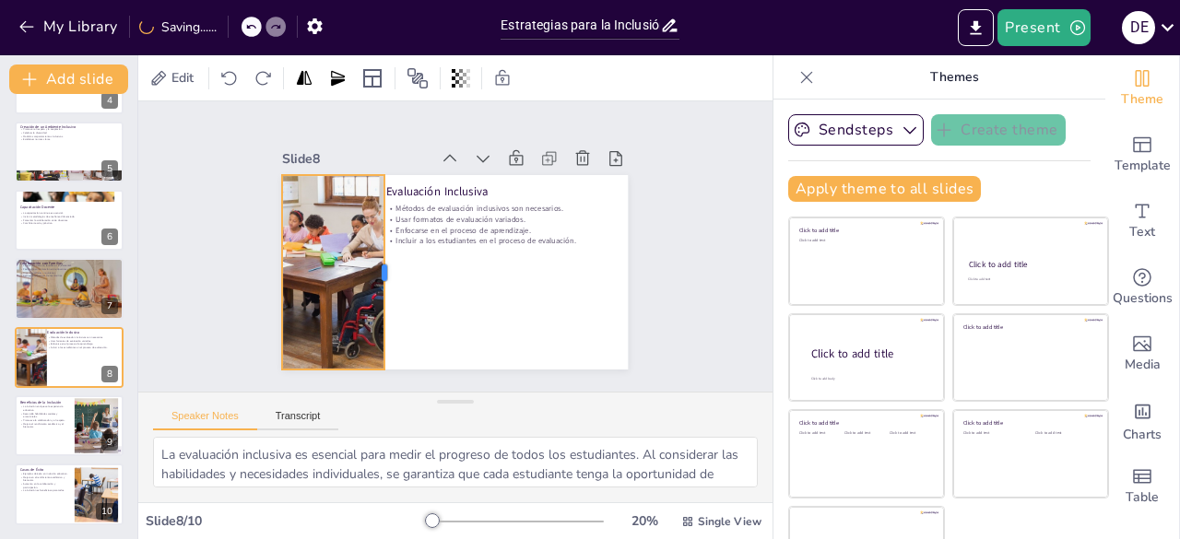
drag, startPoint x: 350, startPoint y: 266, endPoint x: 366, endPoint y: 266, distance: 15.7
click at [366, 266] on div at bounding box center [397, 211] width 166 height 126
click at [671, 219] on div "Slide 1 Estrategias para la Inclusión Educativa en el Aula Este presentación ab…" at bounding box center [455, 246] width 667 height 639
click at [311, 248] on div at bounding box center [358, 157] width 329 height 350
click at [468, 132] on icon at bounding box center [483, 115] width 31 height 31
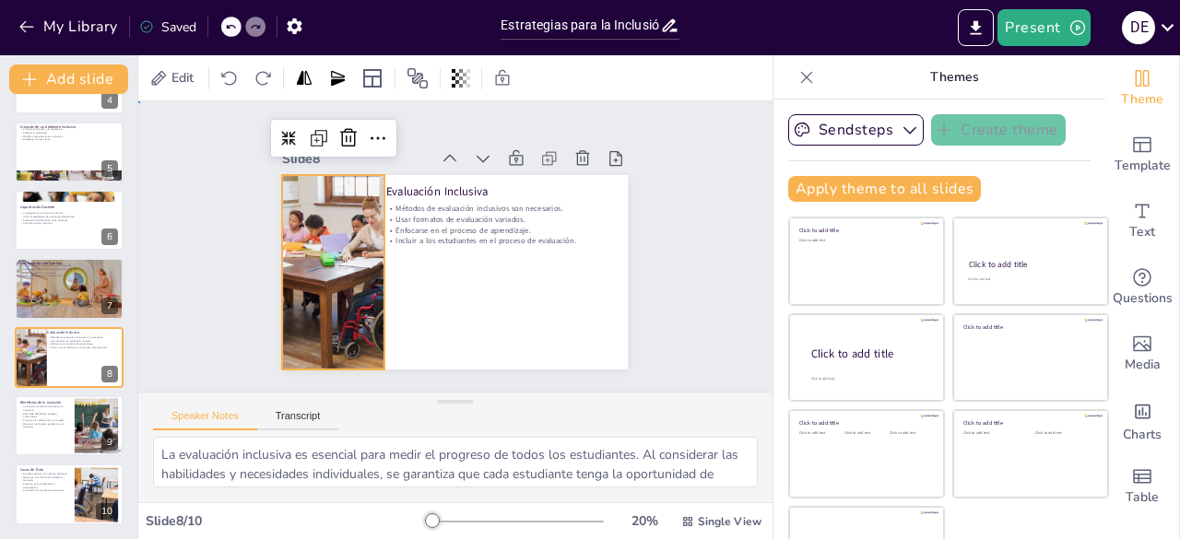
click at [647, 272] on div "Slide 1 Estrategias para la Inclusión Educativa en el Aula Este presentación ab…" at bounding box center [455, 246] width 490 height 335
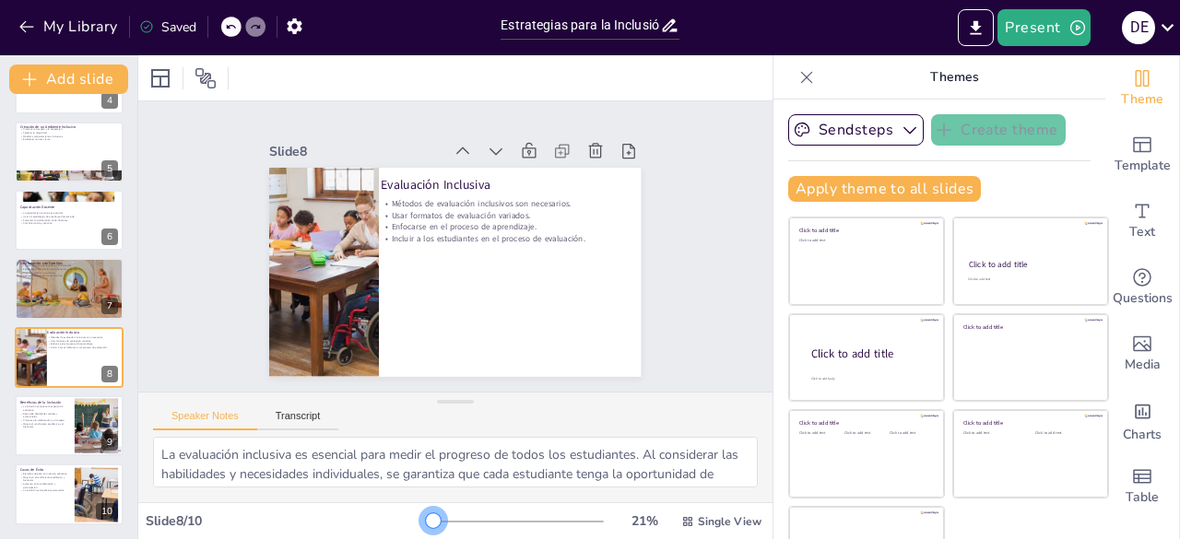
click at [427, 525] on div at bounding box center [515, 521] width 177 height 15
